Goal: Obtain resource: Download file/media

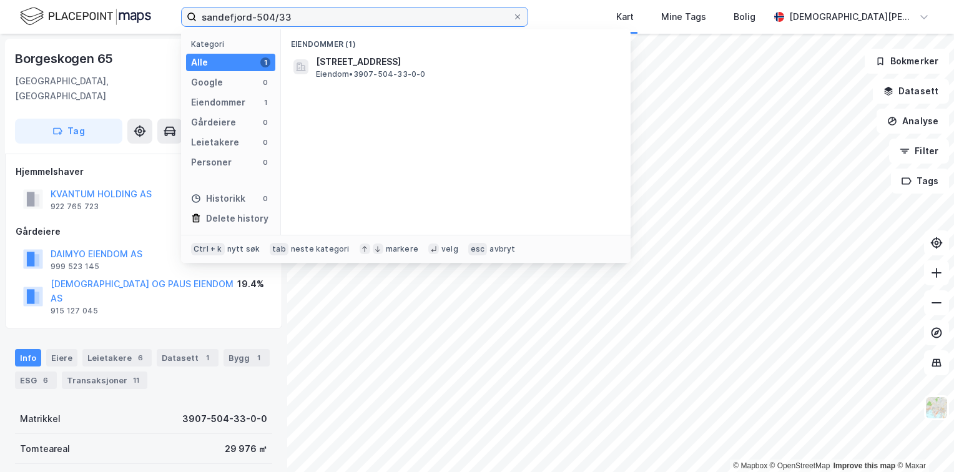
click at [317, 14] on input "sandefjord-504/33" at bounding box center [355, 16] width 316 height 19
type input "hamar-1/2925"
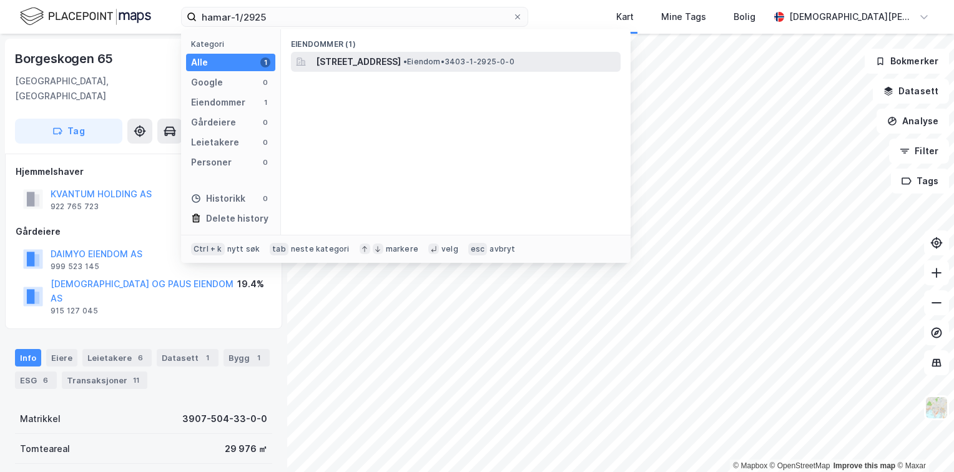
click at [401, 62] on span "[STREET_ADDRESS]" at bounding box center [358, 61] width 85 height 15
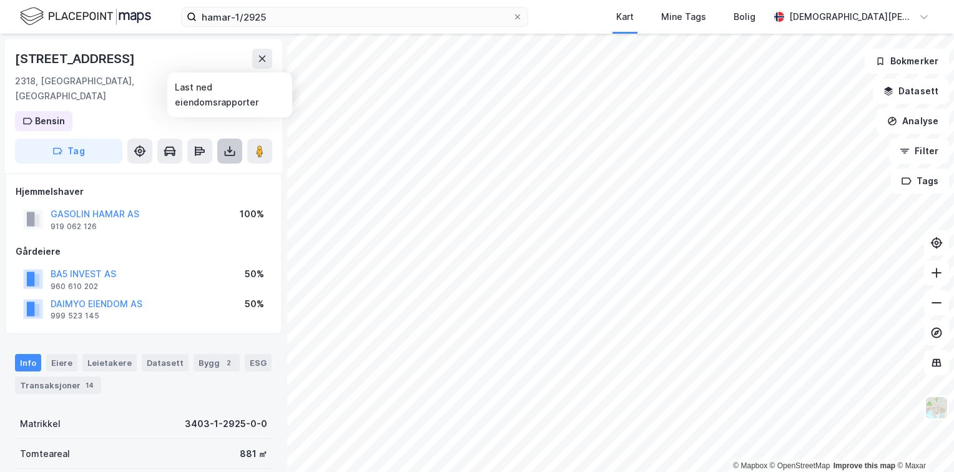
click at [228, 150] on icon at bounding box center [229, 151] width 5 height 3
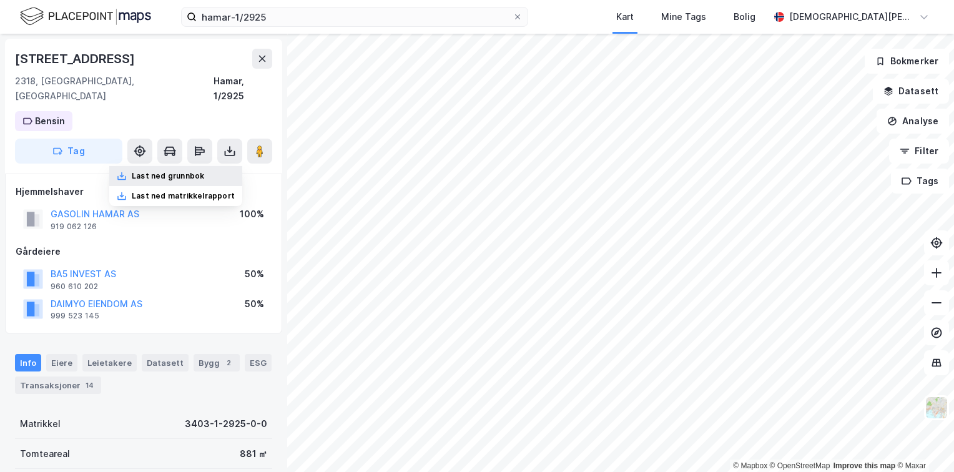
click at [176, 171] on div "Last ned grunnbok" at bounding box center [168, 176] width 72 height 10
